Goal: Task Accomplishment & Management: Complete application form

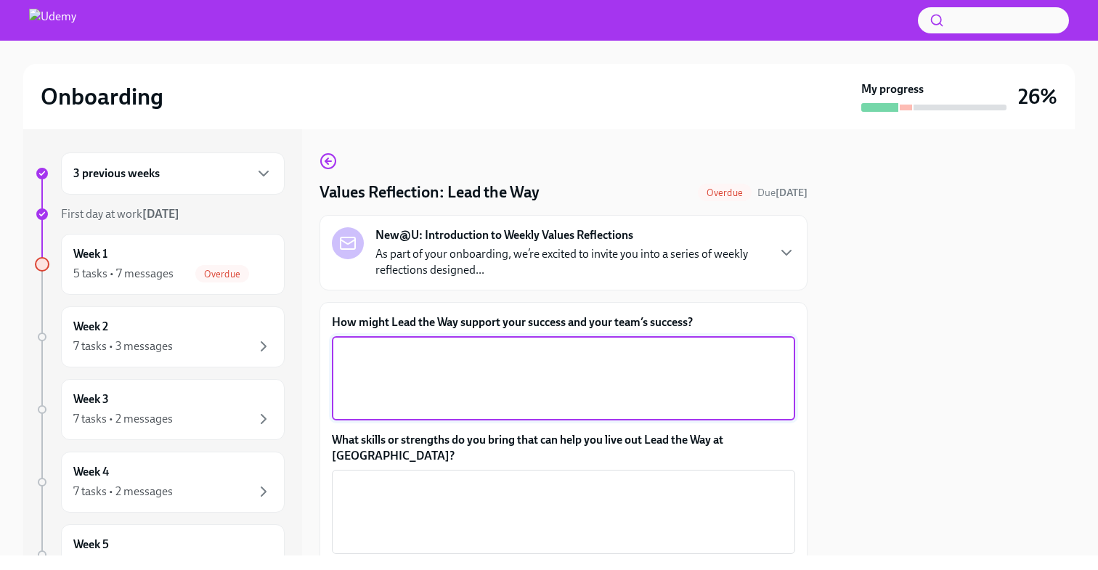
click at [431, 380] on textarea "How might Lead the Way support your success and your team’s success?" at bounding box center [564, 379] width 446 height 70
click at [426, 328] on label "How might Lead the Way support your success and your team’s success?" at bounding box center [563, 323] width 463 height 16
click at [426, 344] on textarea "How might Lead the Way support your success and your team’s success?" at bounding box center [564, 379] width 446 height 70
click at [426, 328] on label "How might Lead the Way support your success and your team’s success?" at bounding box center [563, 323] width 463 height 16
click at [426, 344] on textarea "How might Lead the Way support your success and your team’s success?" at bounding box center [564, 379] width 446 height 70
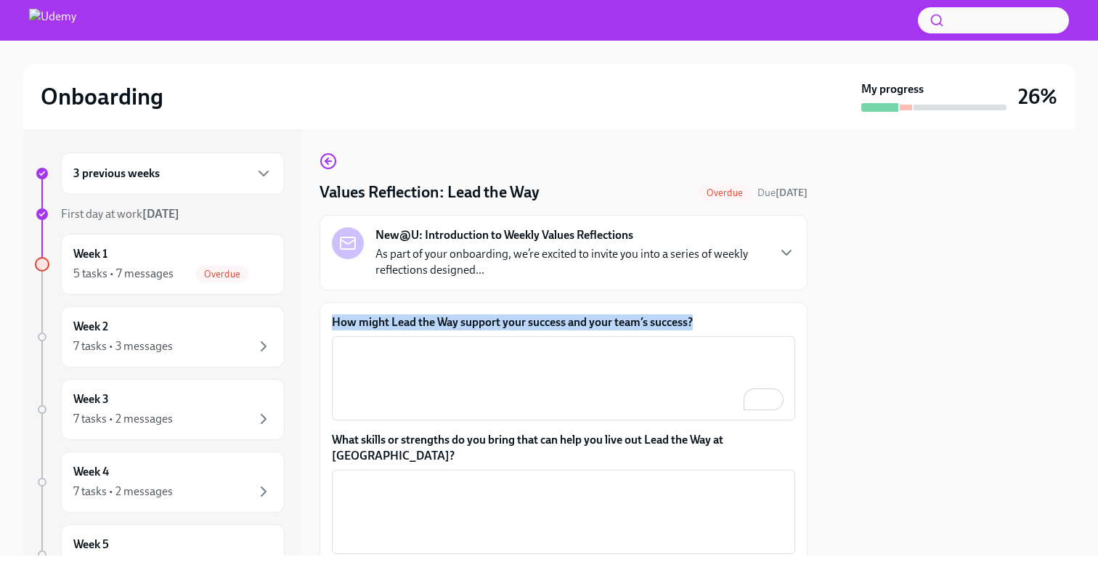
click at [426, 328] on label "How might Lead the Way support your success and your team’s success?" at bounding box center [563, 323] width 463 height 16
click at [426, 344] on textarea "How might Lead the Way support your success and your team’s success?" at bounding box center [564, 379] width 446 height 70
copy label "How might Lead the Way support your success and your team’s success?"
click at [534, 401] on textarea "How might Lead the Way support your success and your team’s success?" at bounding box center [564, 379] width 446 height 70
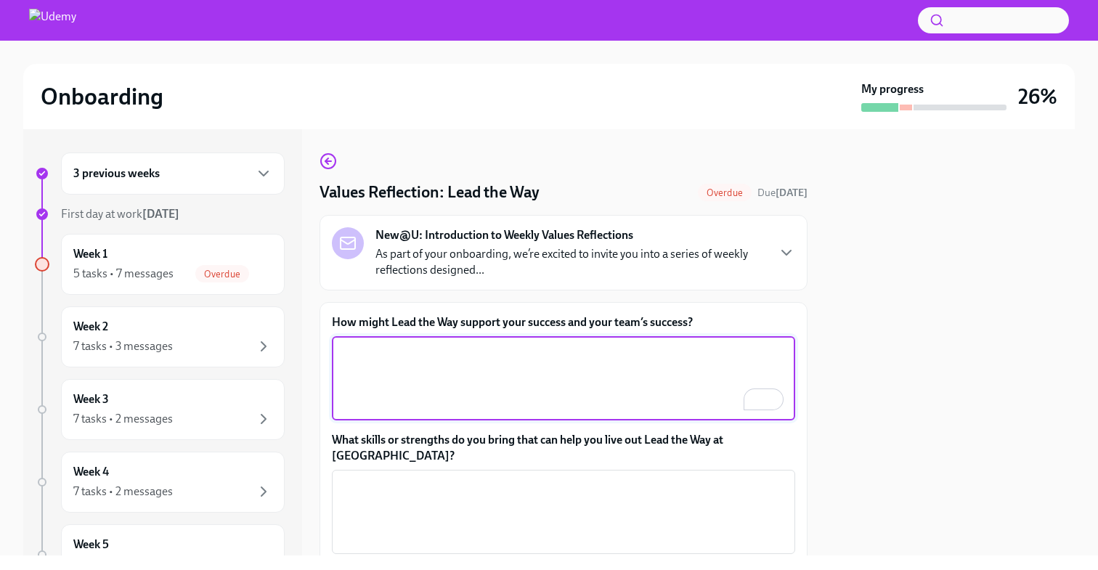
paste textarea "Lead the Way can help me grow as a new manager by giving me the right tools and…"
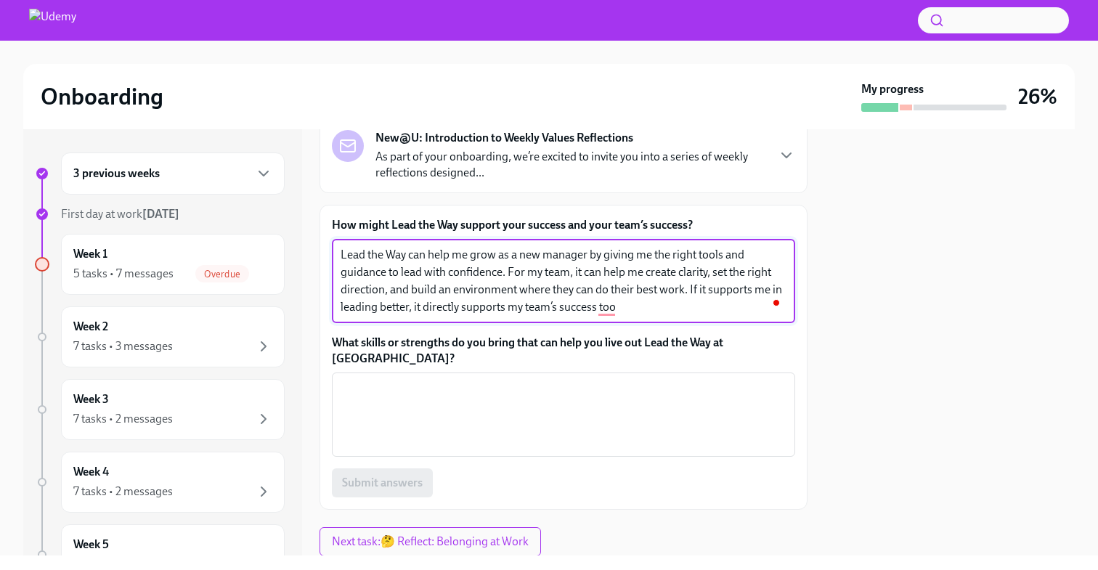
scroll to position [105, 0]
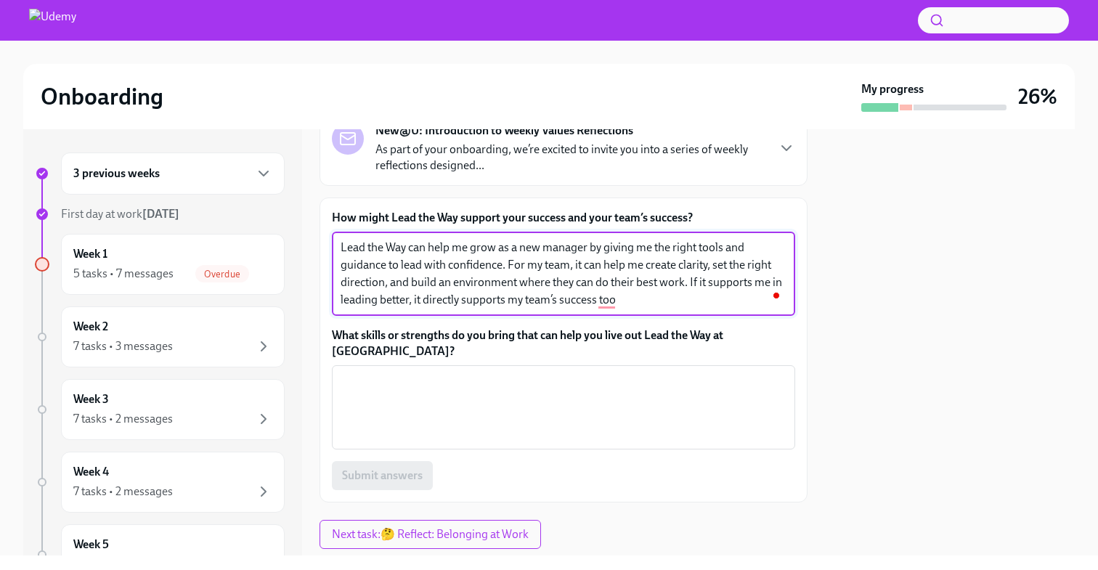
type textarea "Lead the Way can help me grow as a new manager by giving me the right tools and…"
click at [534, 401] on textarea "What skills or strengths do you bring that can help you live out Lead the Way a…" at bounding box center [564, 408] width 446 height 70
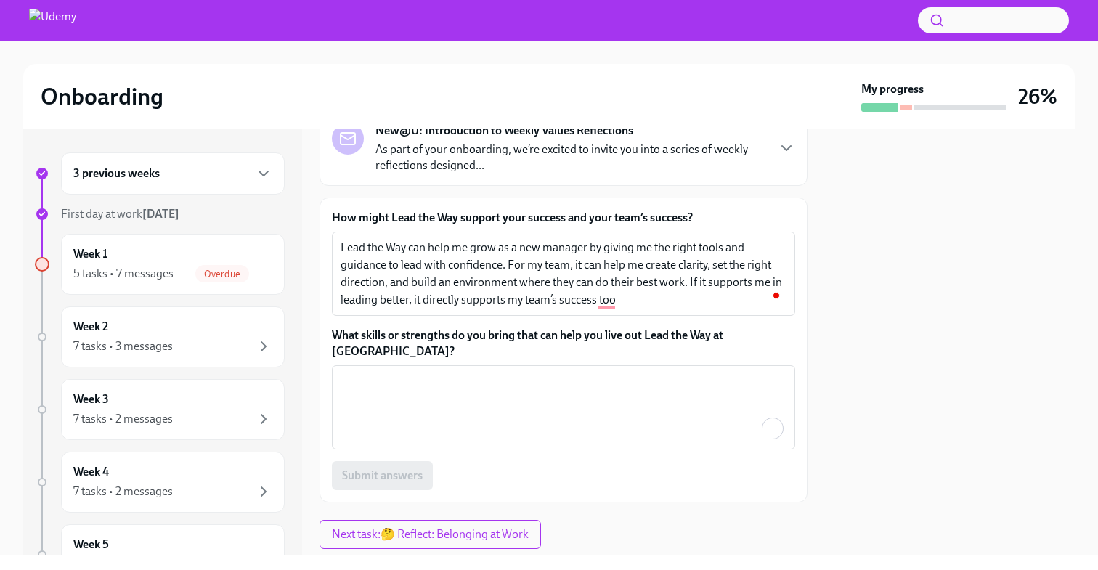
click at [529, 343] on label "What skills or strengths do you bring that can help you live out Lead the Way a…" at bounding box center [563, 344] width 463 height 32
click at [529, 373] on textarea "What skills or strengths do you bring that can help you live out Lead the Way a…" at bounding box center [564, 408] width 446 height 70
click at [529, 343] on label "What skills or strengths do you bring that can help you live out Lead the Way a…" at bounding box center [563, 344] width 463 height 32
click at [529, 373] on textarea "What skills or strengths do you bring that can help you live out Lead the Way a…" at bounding box center [564, 408] width 446 height 70
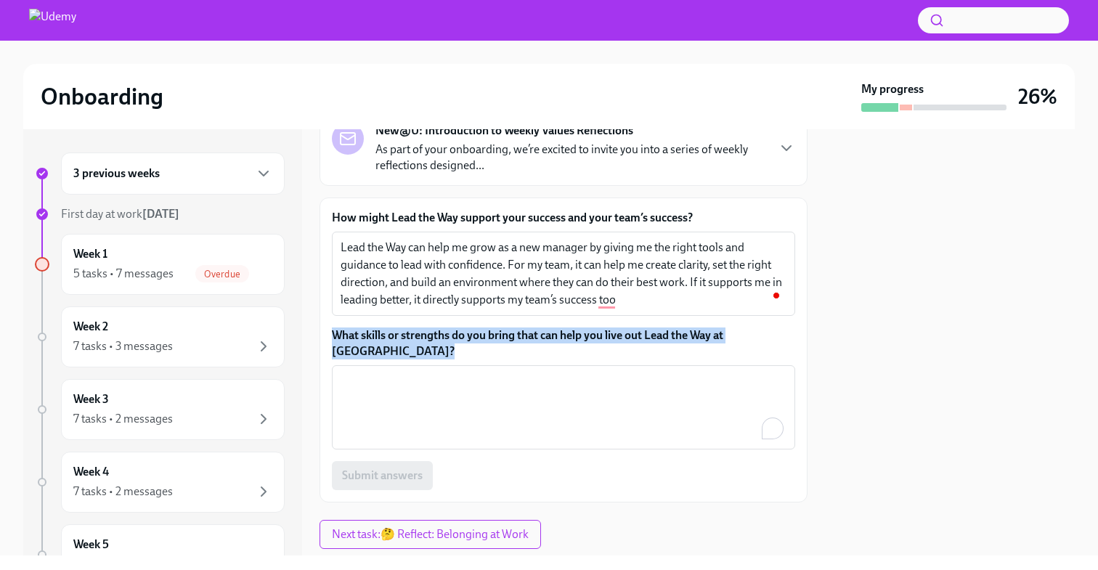
click at [529, 343] on label "What skills or strengths do you bring that can help you live out Lead the Way a…" at bounding box center [563, 344] width 463 height 32
click at [529, 373] on textarea "What skills or strengths do you bring that can help you live out Lead the Way a…" at bounding box center [564, 408] width 446 height 70
copy label "What skills or strengths do you bring that can help you live out Lead the Way a…"
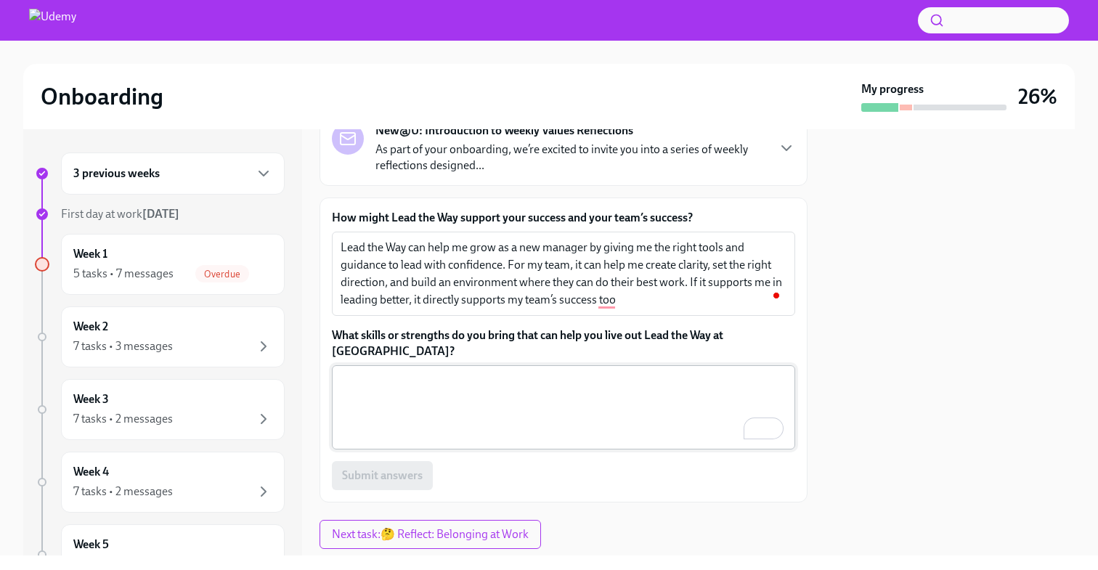
click at [472, 396] on textarea "What skills or strengths do you bring that can help you live out Lead the Way a…" at bounding box center [564, 408] width 446 height 70
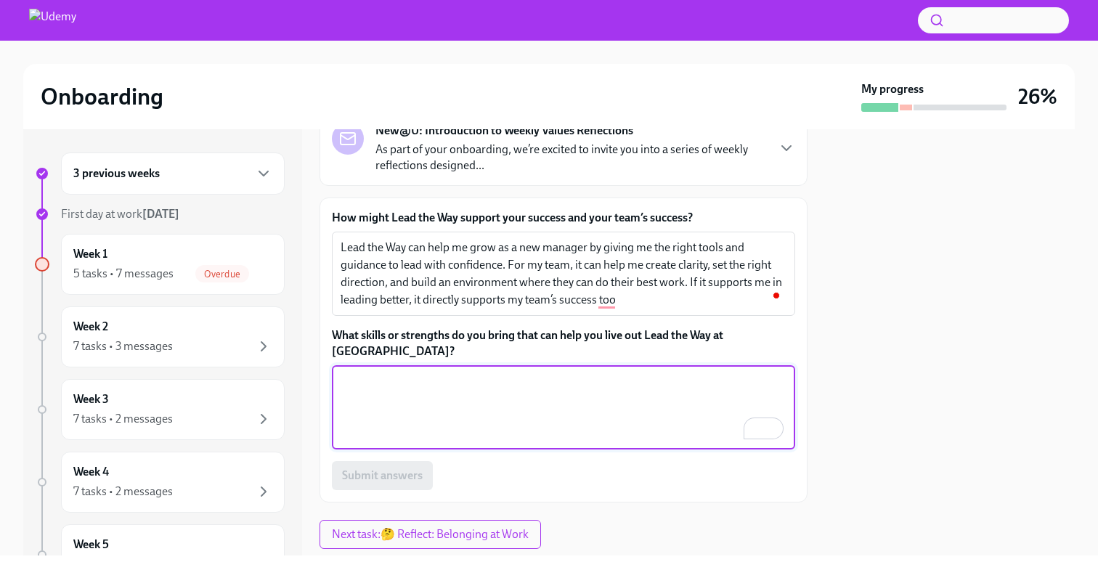
paste textarea "I bring curiosity, adaptability, and a focus on people. Curiosity helps me keep…"
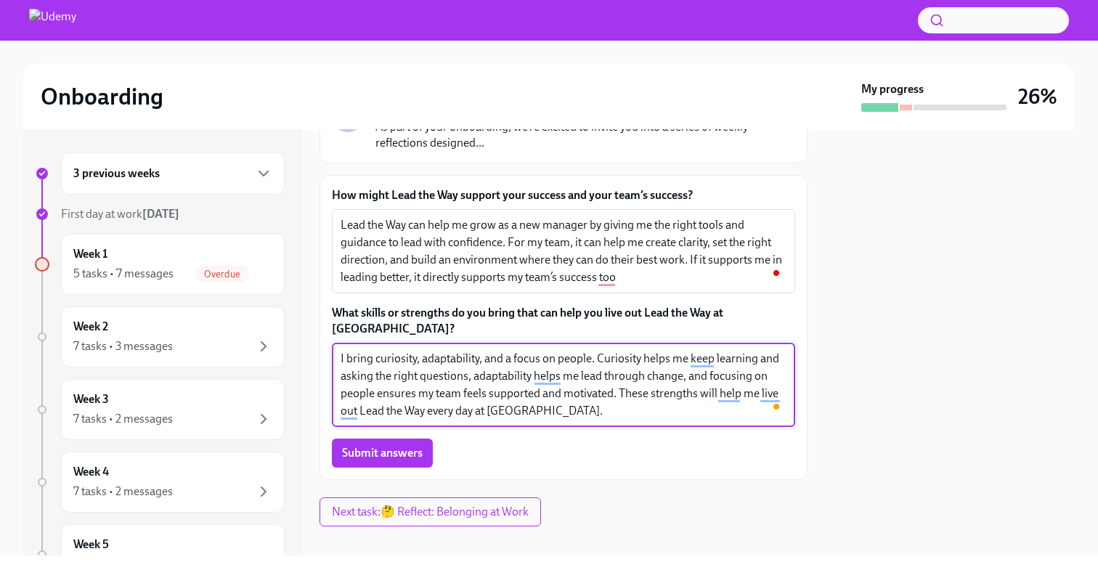
scroll to position [0, 0]
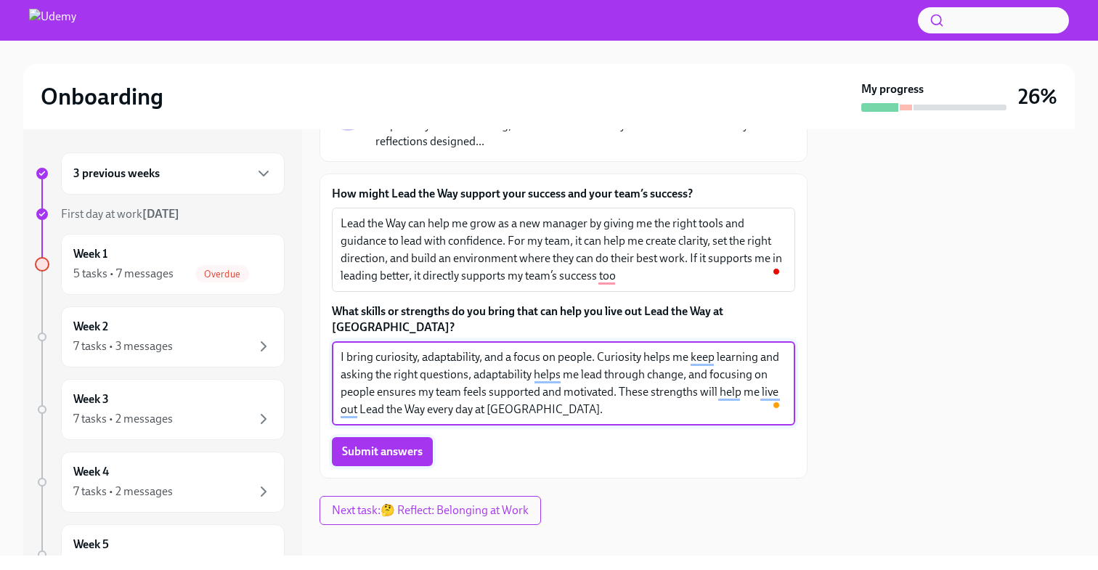
type textarea "I bring curiosity, adaptability, and a focus on people. Curiosity helps me keep…"
click at [408, 445] on button "Submit answers" at bounding box center [382, 451] width 101 height 29
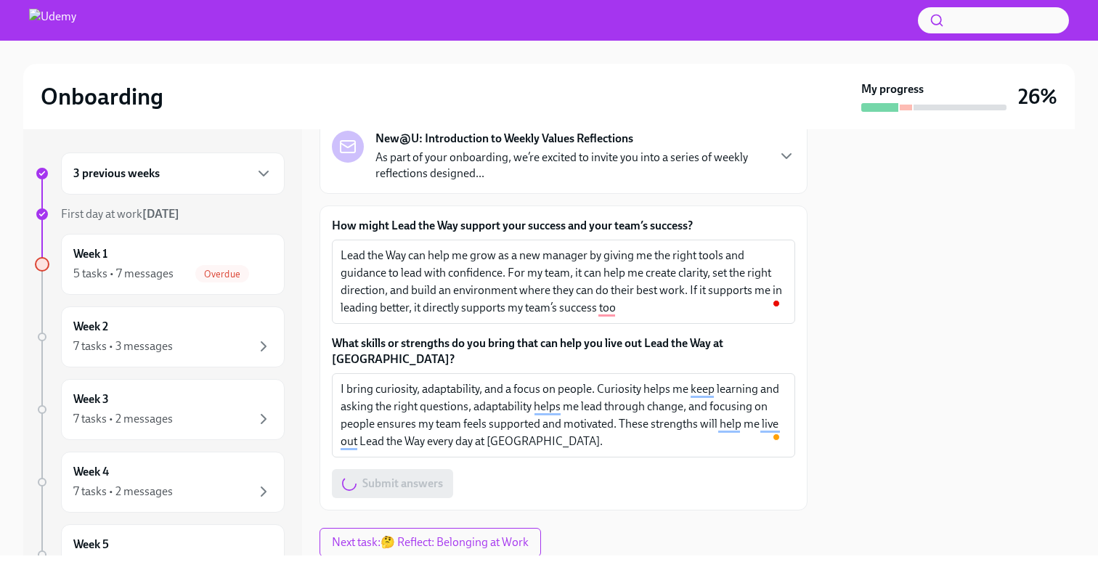
scroll to position [53, 0]
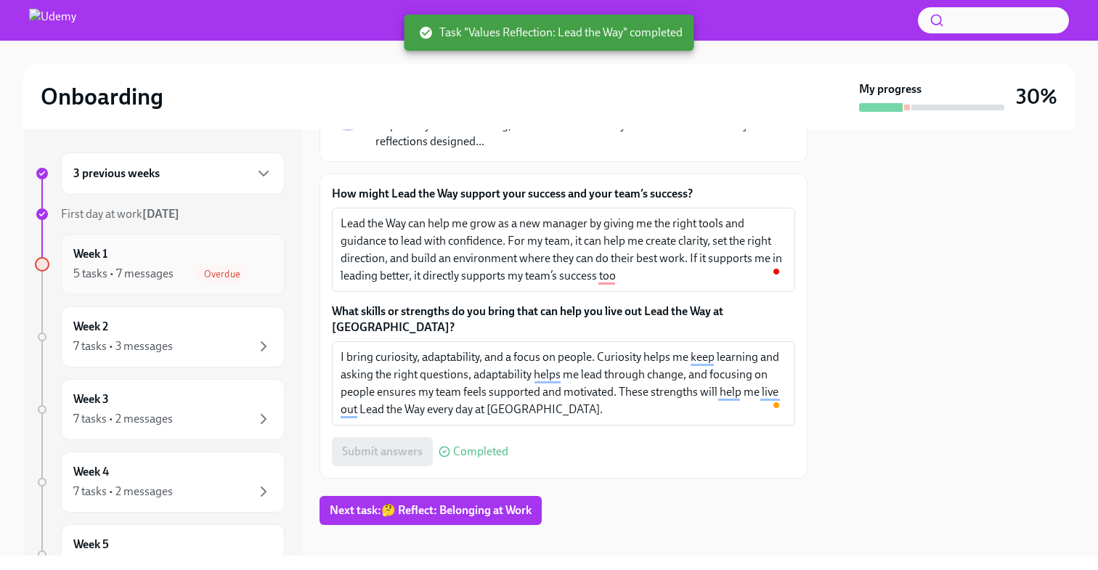
click at [126, 281] on div "5 tasks • 7 messages" at bounding box center [123, 274] width 100 height 16
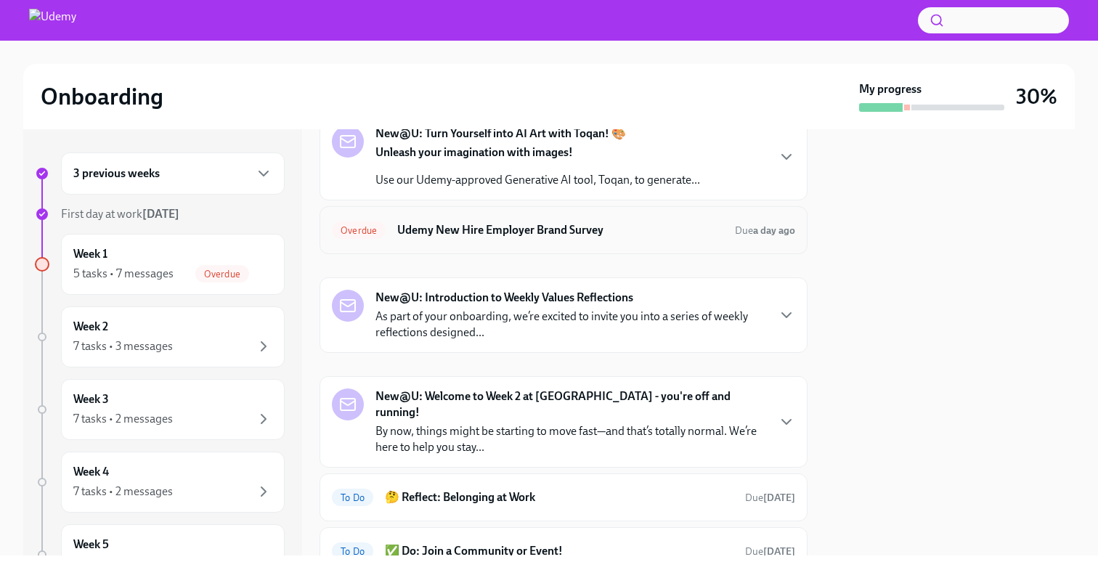
click at [483, 238] on h6 "Udemy New Hire Employer Brand Survey" at bounding box center [560, 230] width 326 height 16
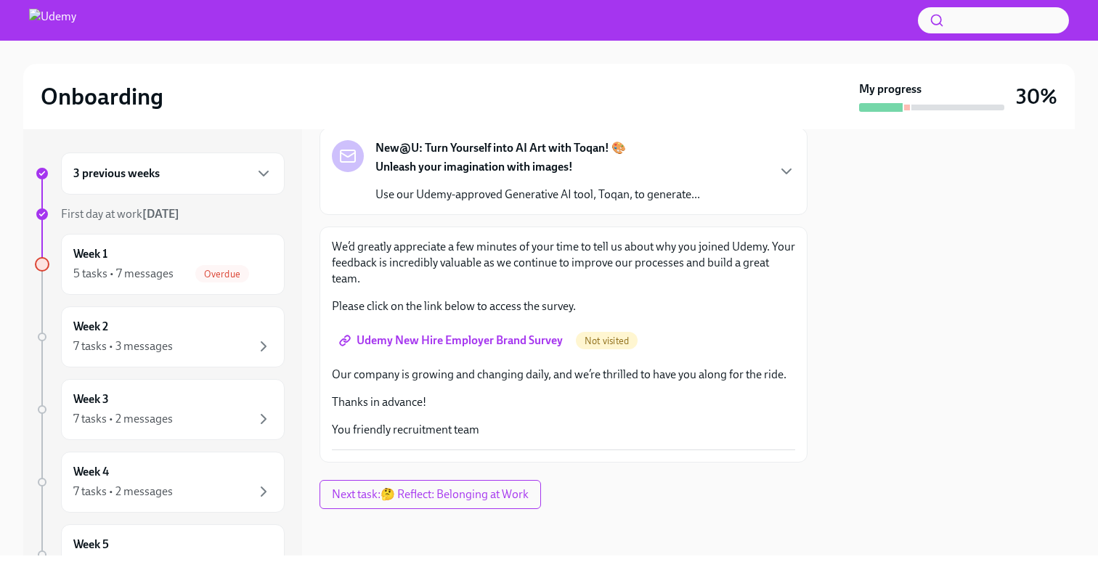
click at [430, 341] on span "Udemy New Hire Employer Brand Survey" at bounding box center [452, 340] width 221 height 15
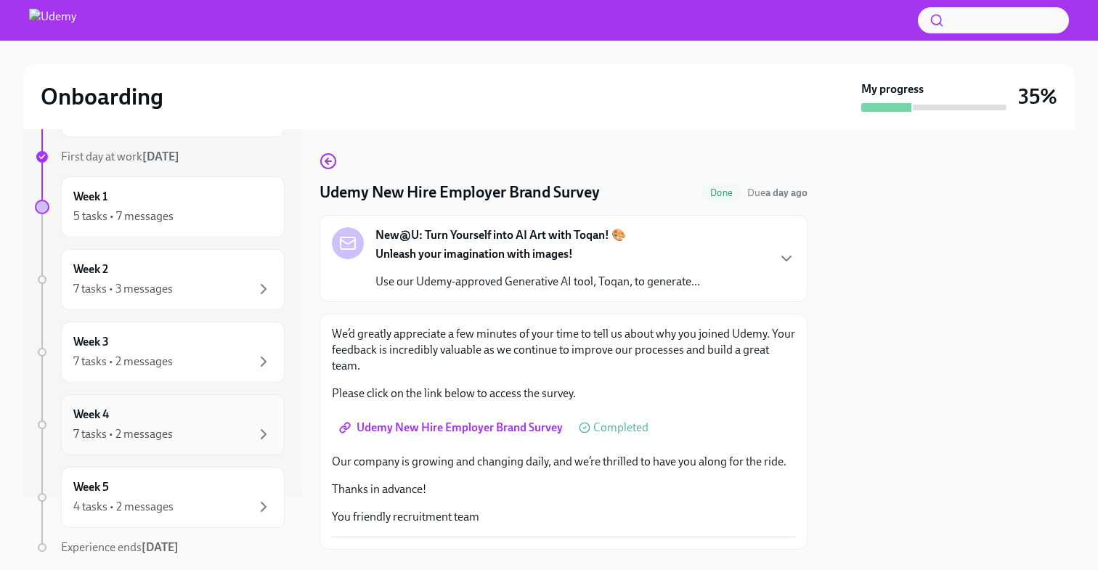
scroll to position [116, 0]
